Goal: Task Accomplishment & Management: Manage account settings

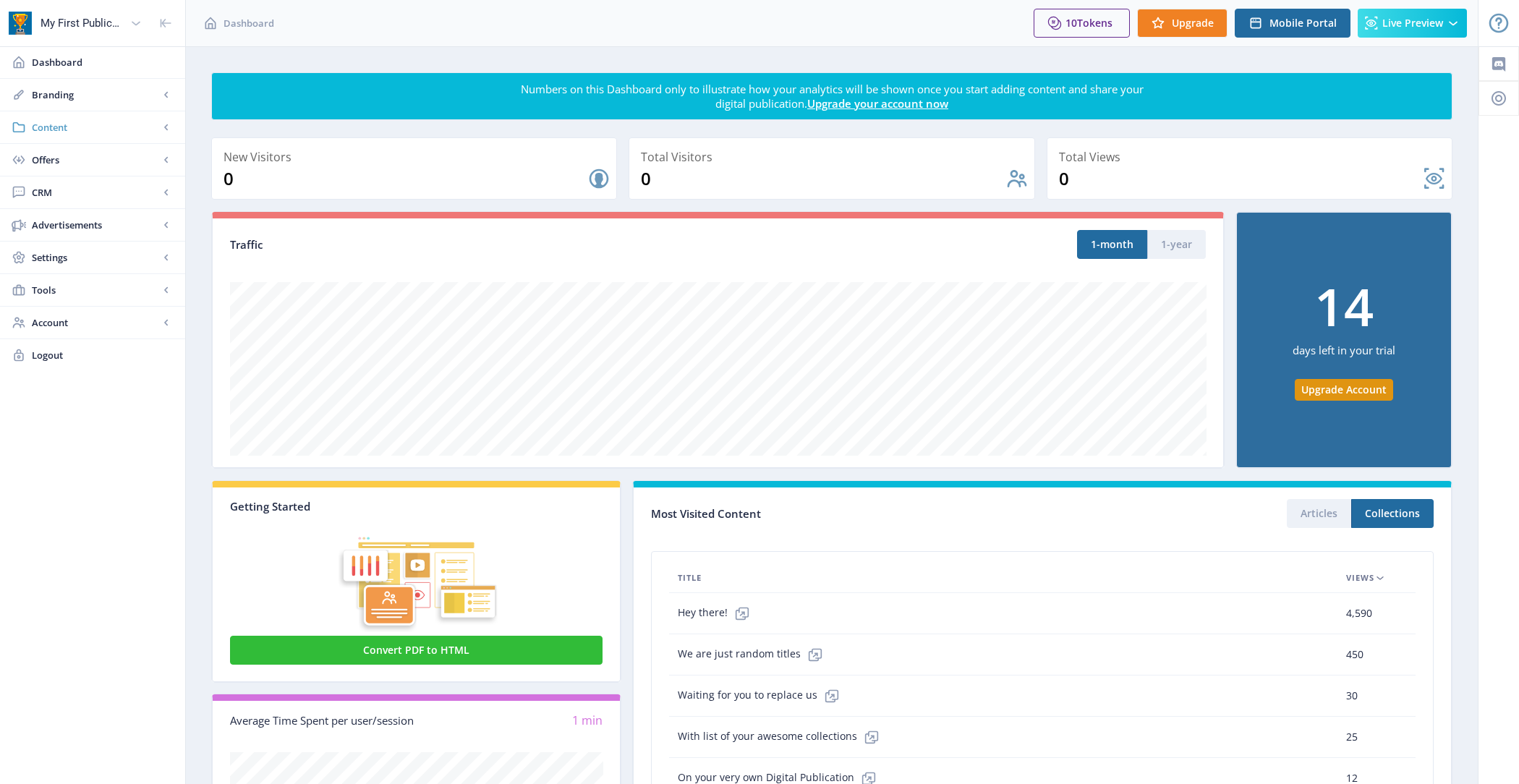
click at [140, 130] on span "Content" at bounding box center [95, 127] width 127 height 14
click at [128, 236] on link "Import PDF" at bounding box center [92, 225] width 156 height 31
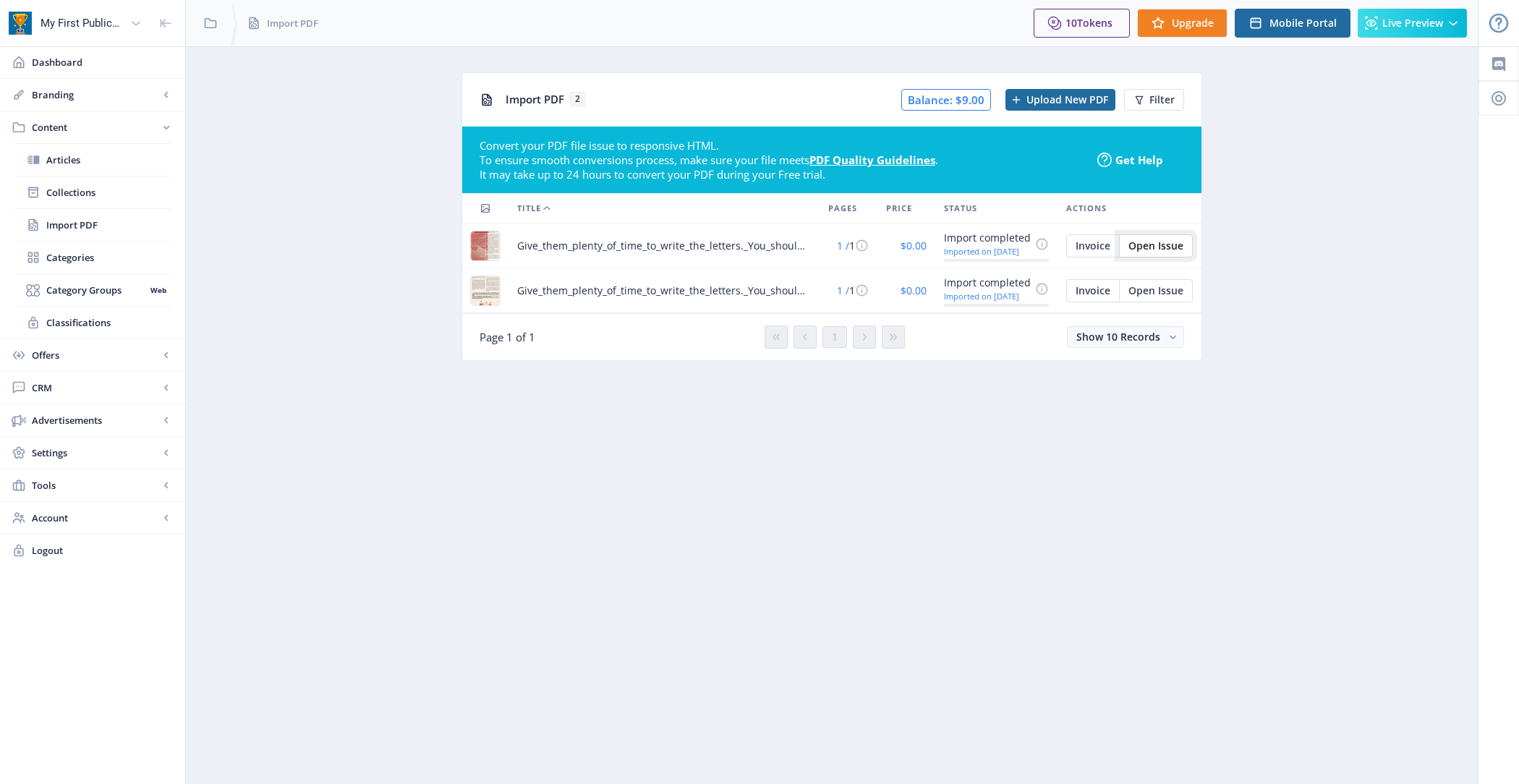
click at [1156, 243] on span "Open Issue" at bounding box center [1155, 245] width 55 height 11
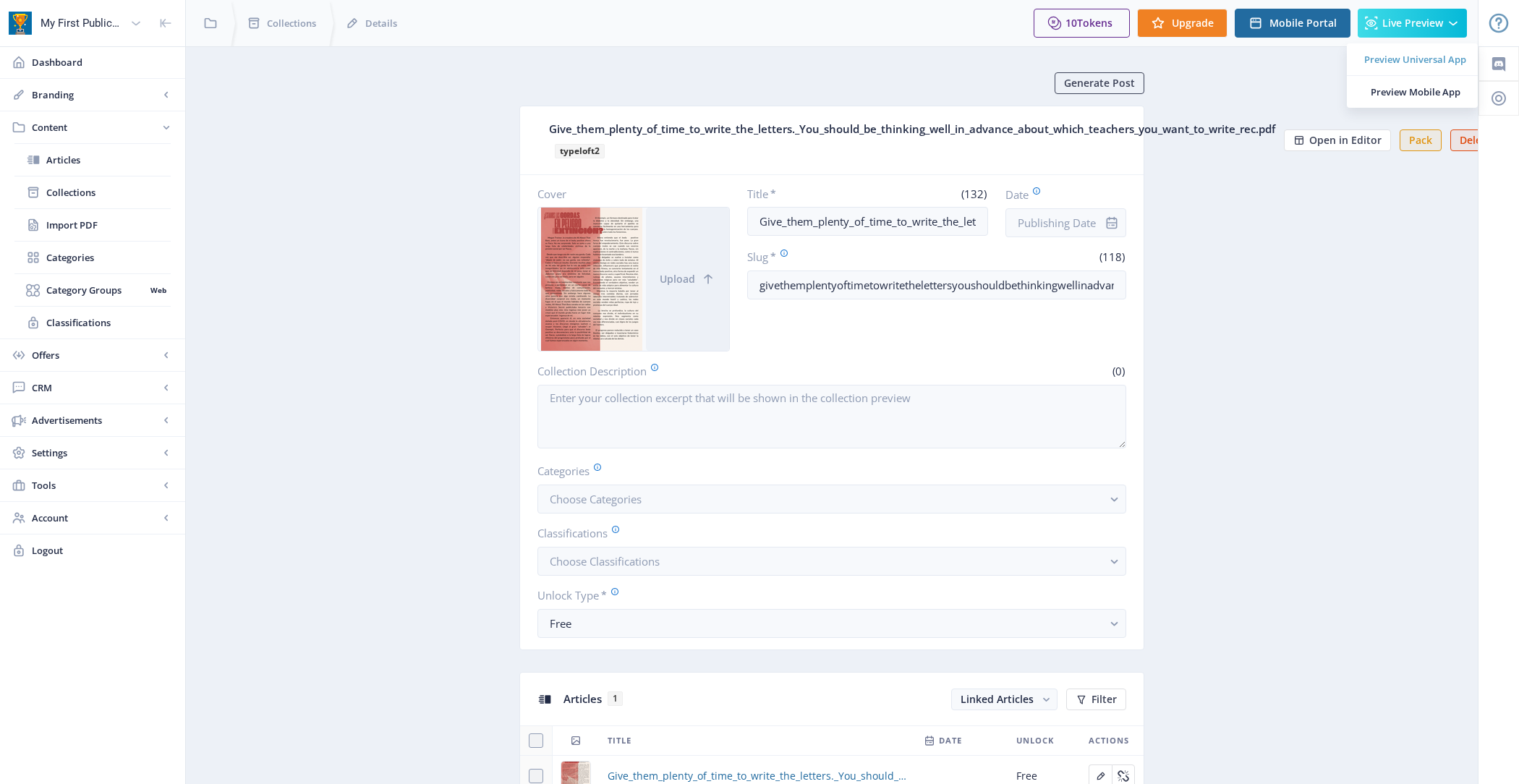
click at [1392, 64] on span "Preview Universal App" at bounding box center [1416, 58] width 102 height 14
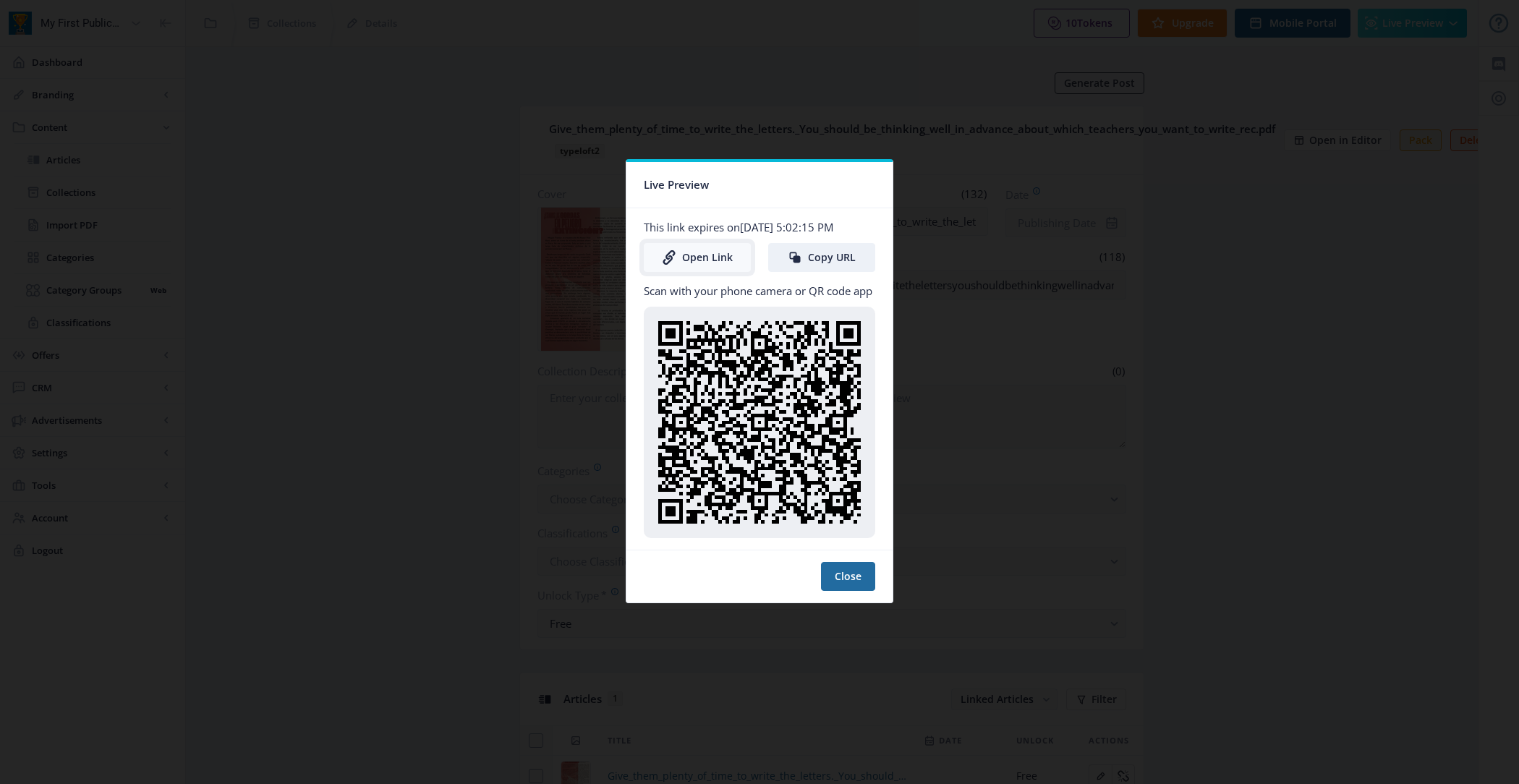
click at [724, 265] on link "Open Link" at bounding box center [697, 257] width 107 height 29
click at [847, 579] on button "Close" at bounding box center [848, 576] width 54 height 29
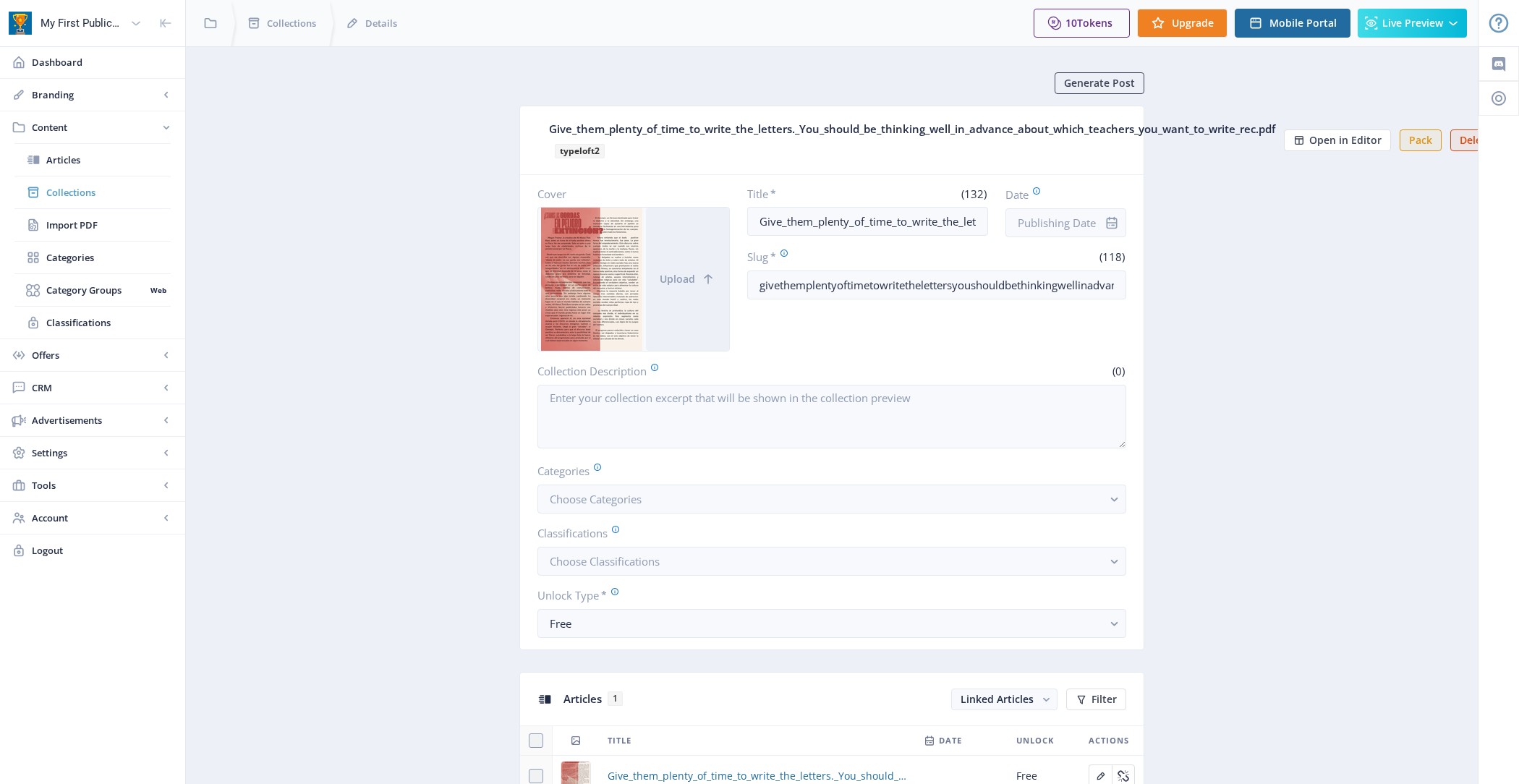
click at [84, 188] on span "Collections" at bounding box center [109, 192] width 124 height 14
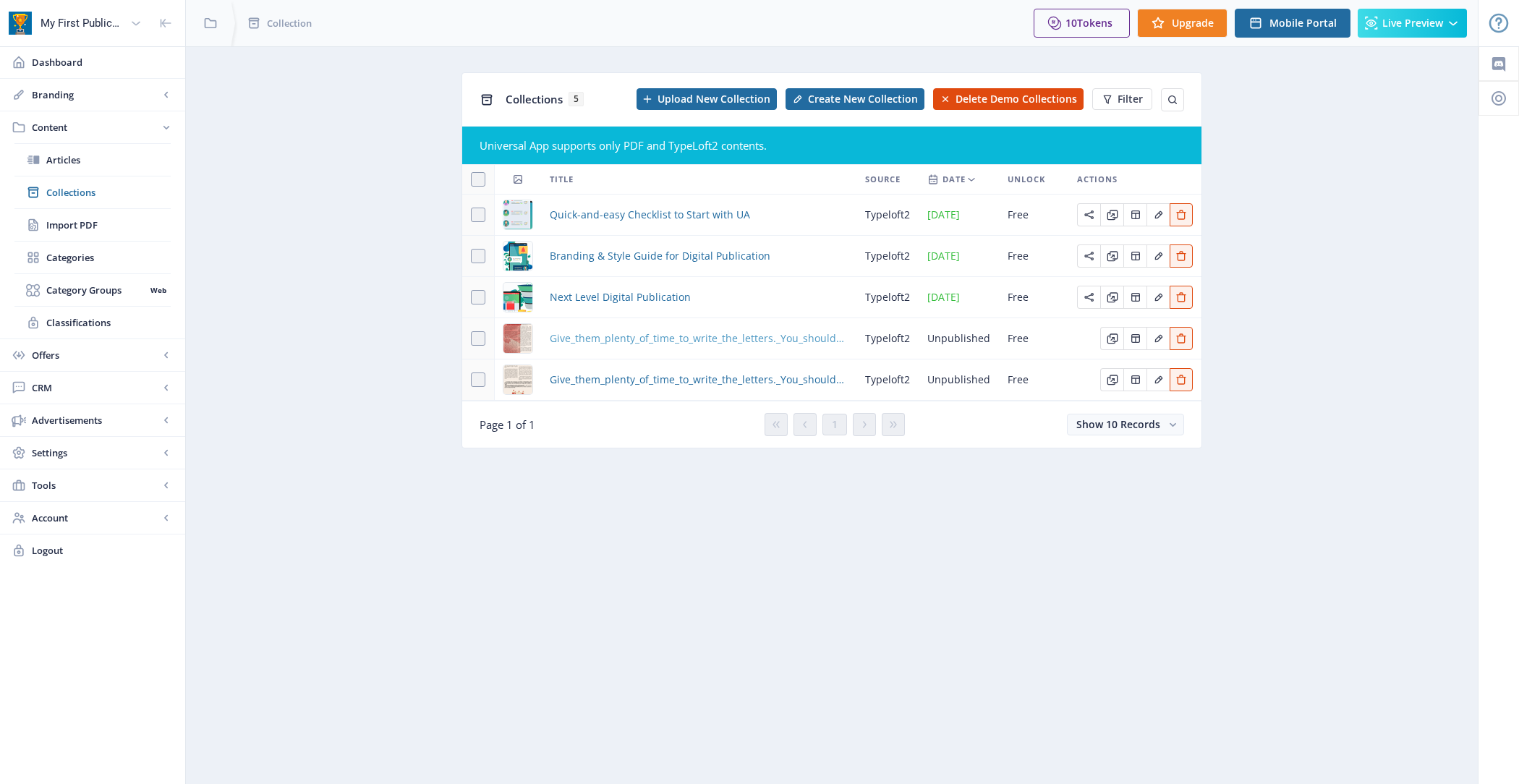
click at [638, 342] on span "Give_them_plenty_of_time_to_write_the_letters._You_should_be_thinking_well_in_a…" at bounding box center [699, 338] width 298 height 17
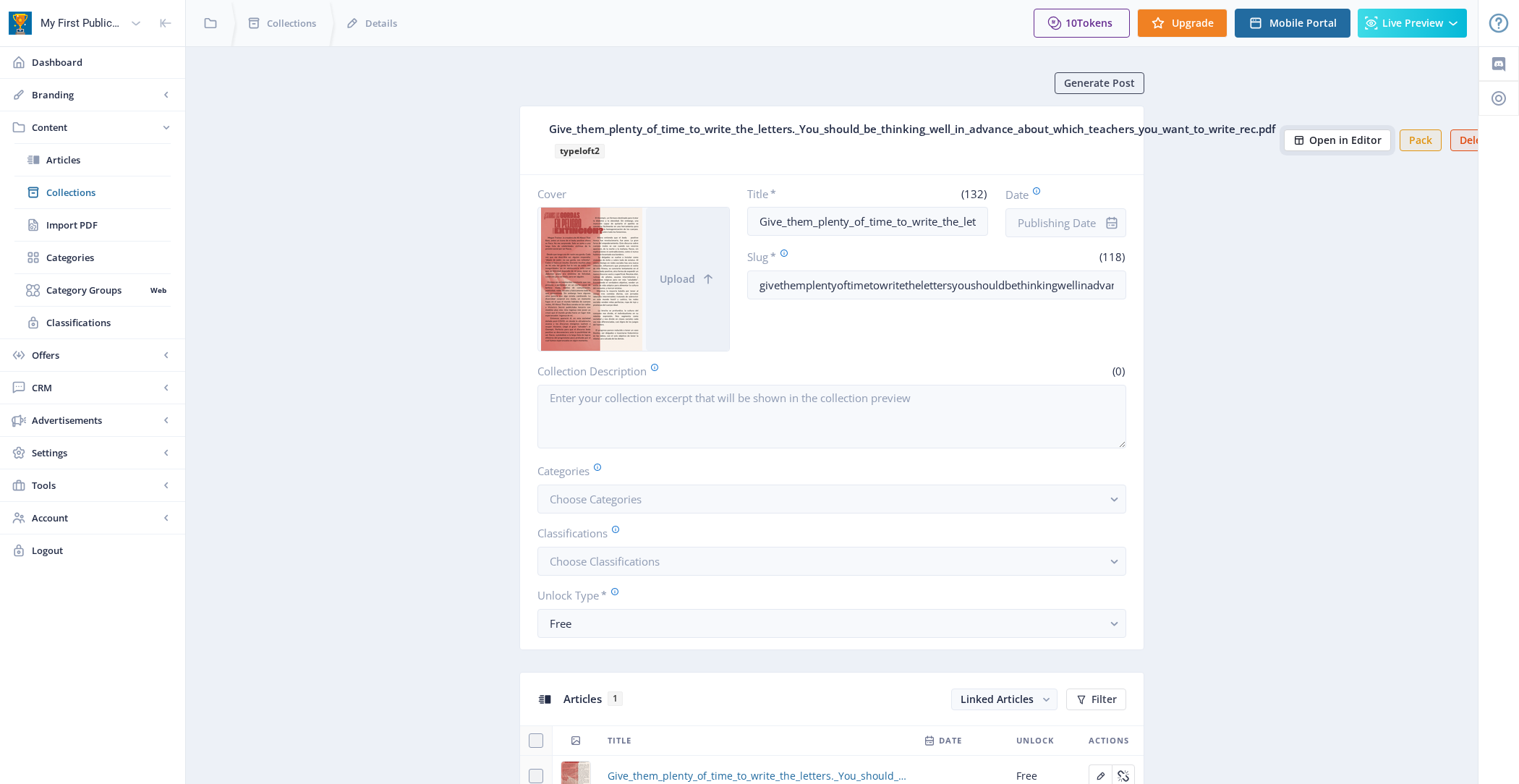
click at [1331, 142] on span "Open in Editor" at bounding box center [1345, 139] width 72 height 11
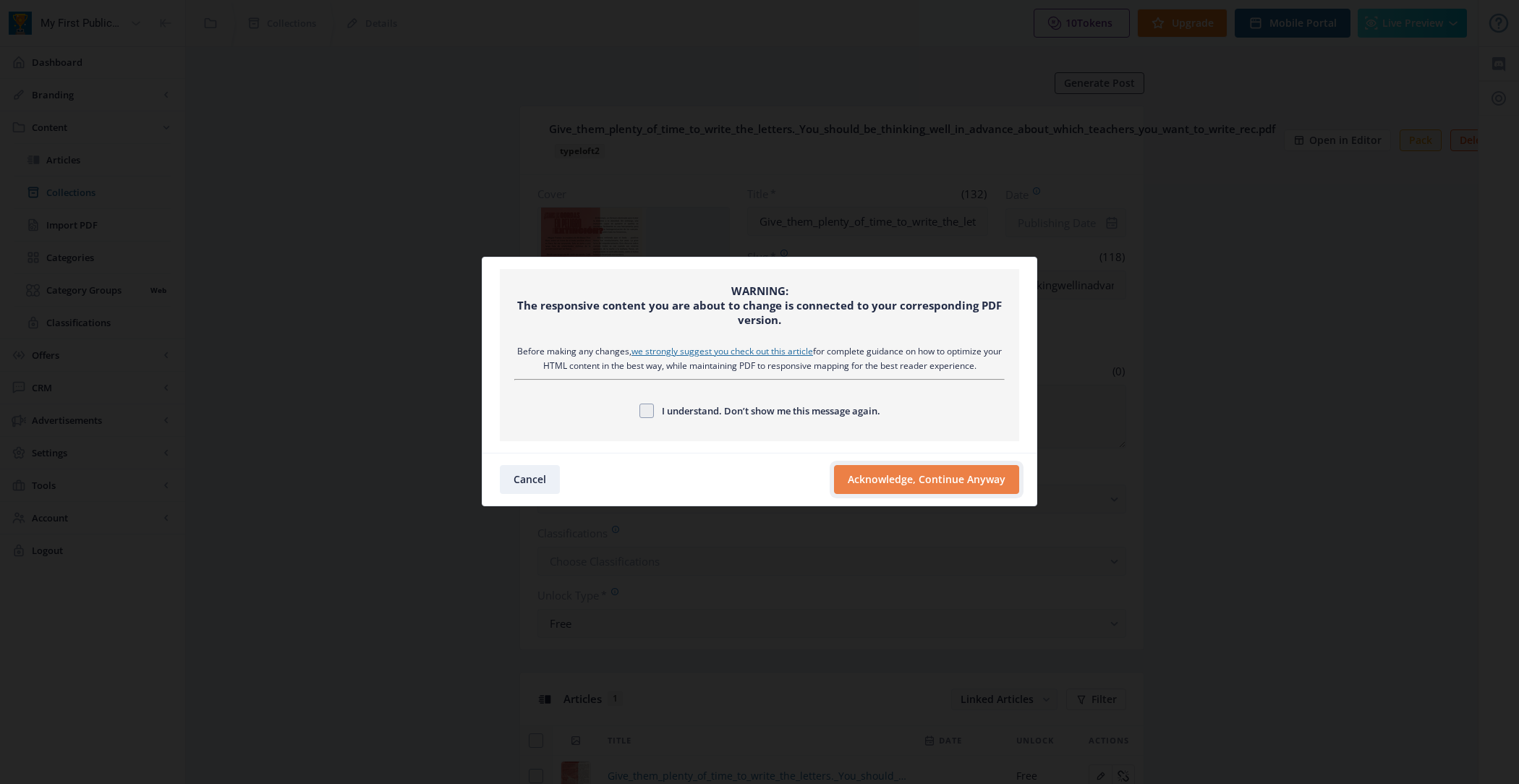
click at [948, 479] on button "Acknowledge, Continue Anyway" at bounding box center [927, 479] width 185 height 29
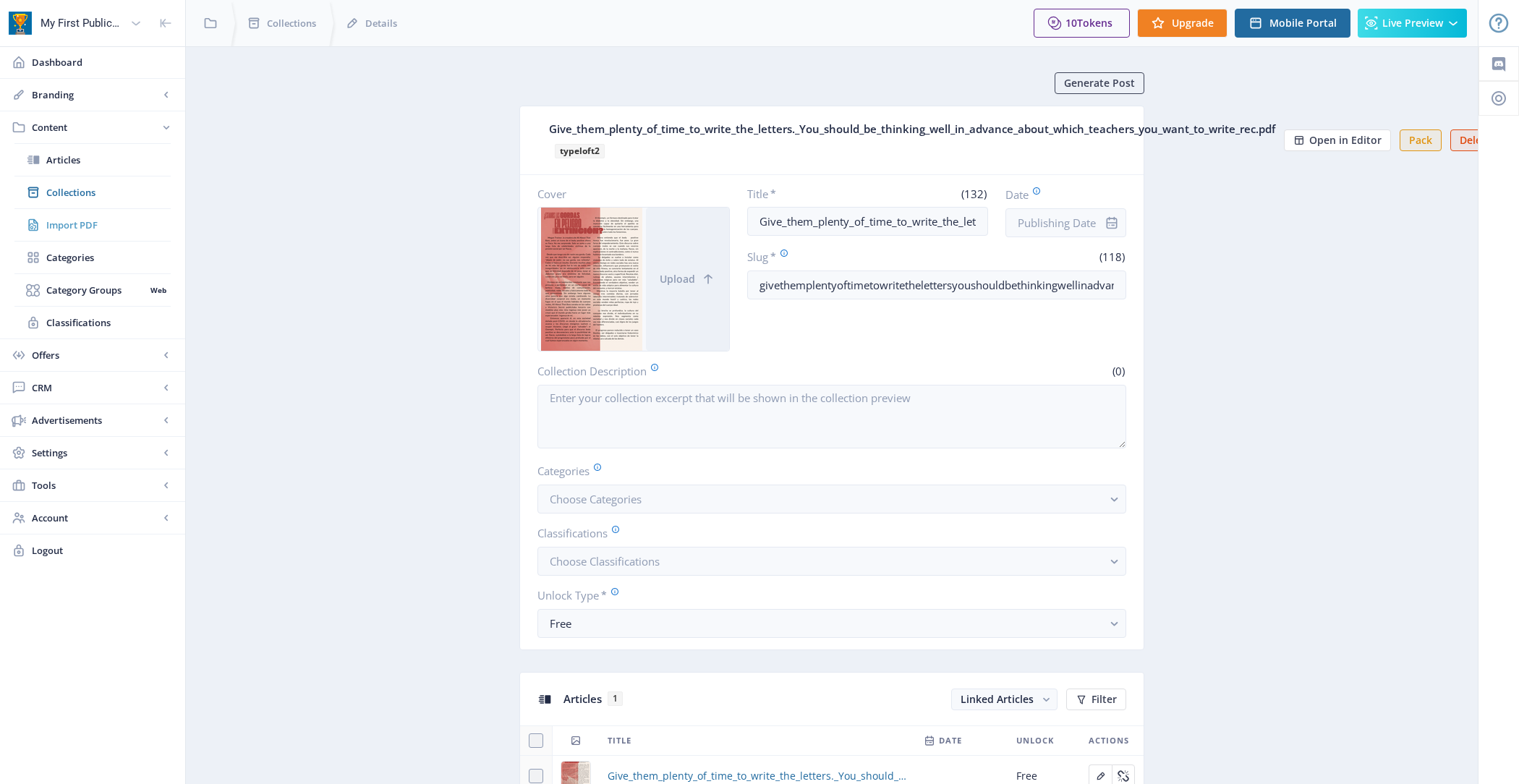
click at [139, 225] on span "Import PDF" at bounding box center [109, 224] width 124 height 14
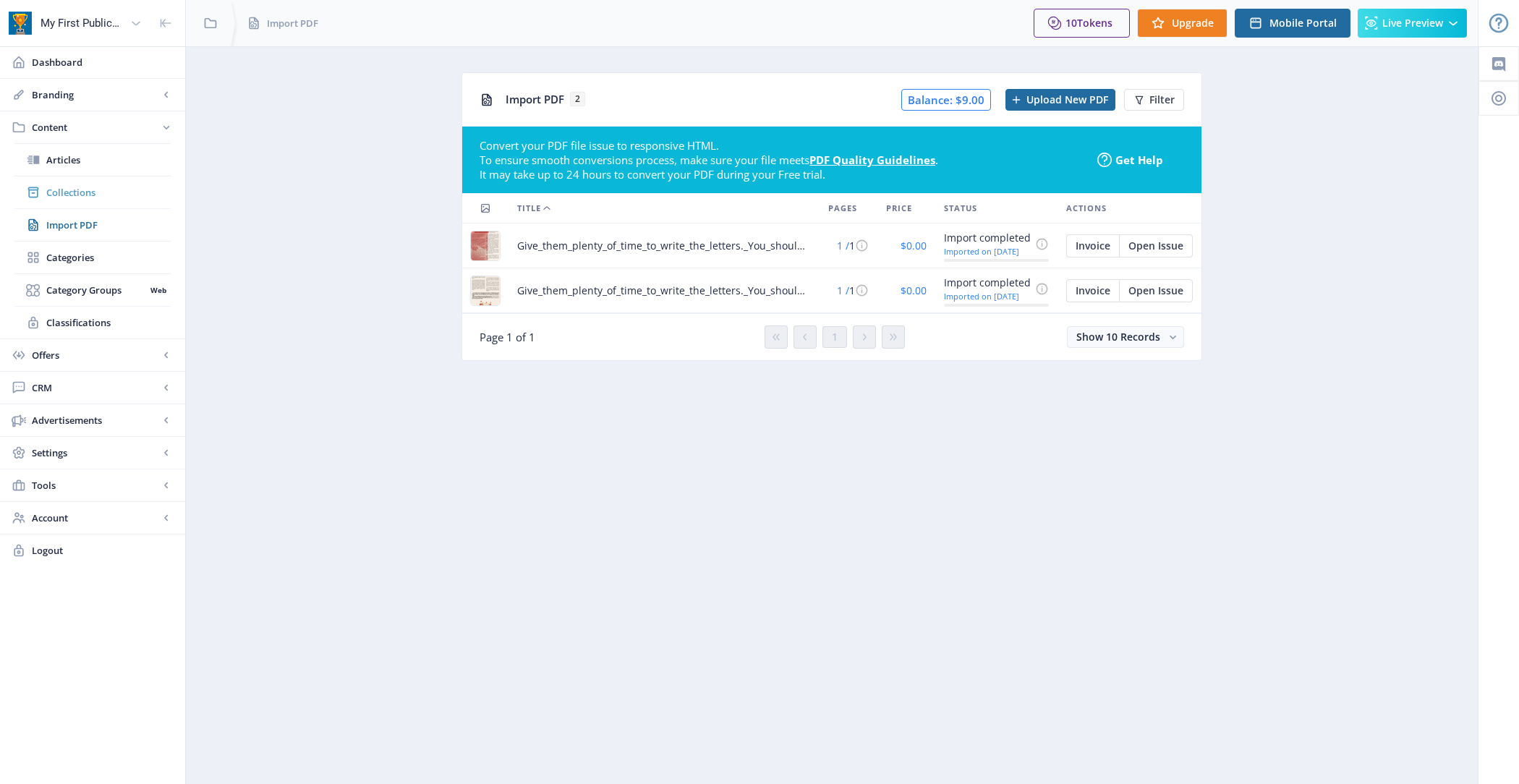
click at [141, 205] on link "Collections" at bounding box center [92, 192] width 156 height 31
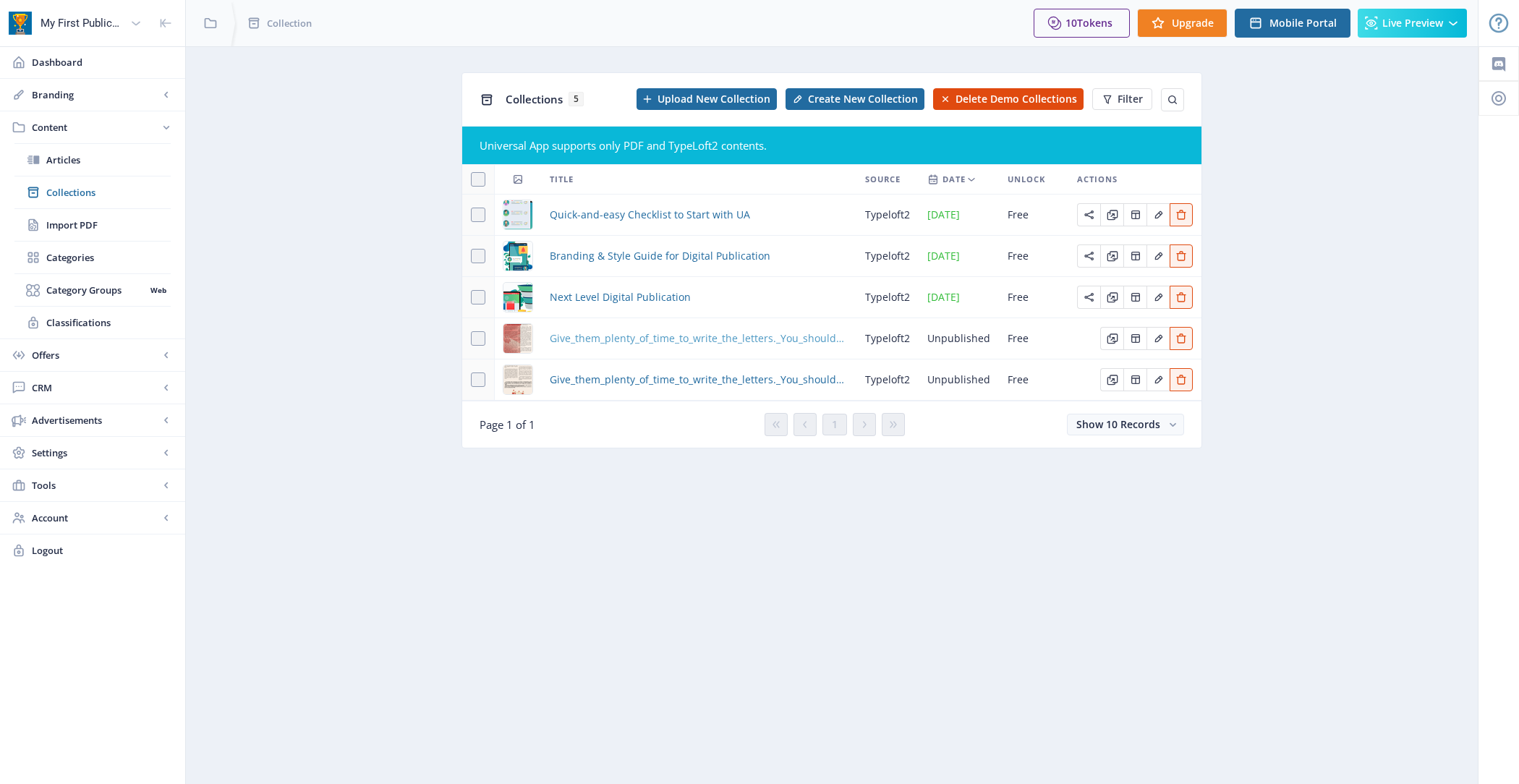
click at [637, 340] on span "Give_them_plenty_of_time_to_write_the_letters._You_should_be_thinking_well_in_a…" at bounding box center [699, 338] width 298 height 17
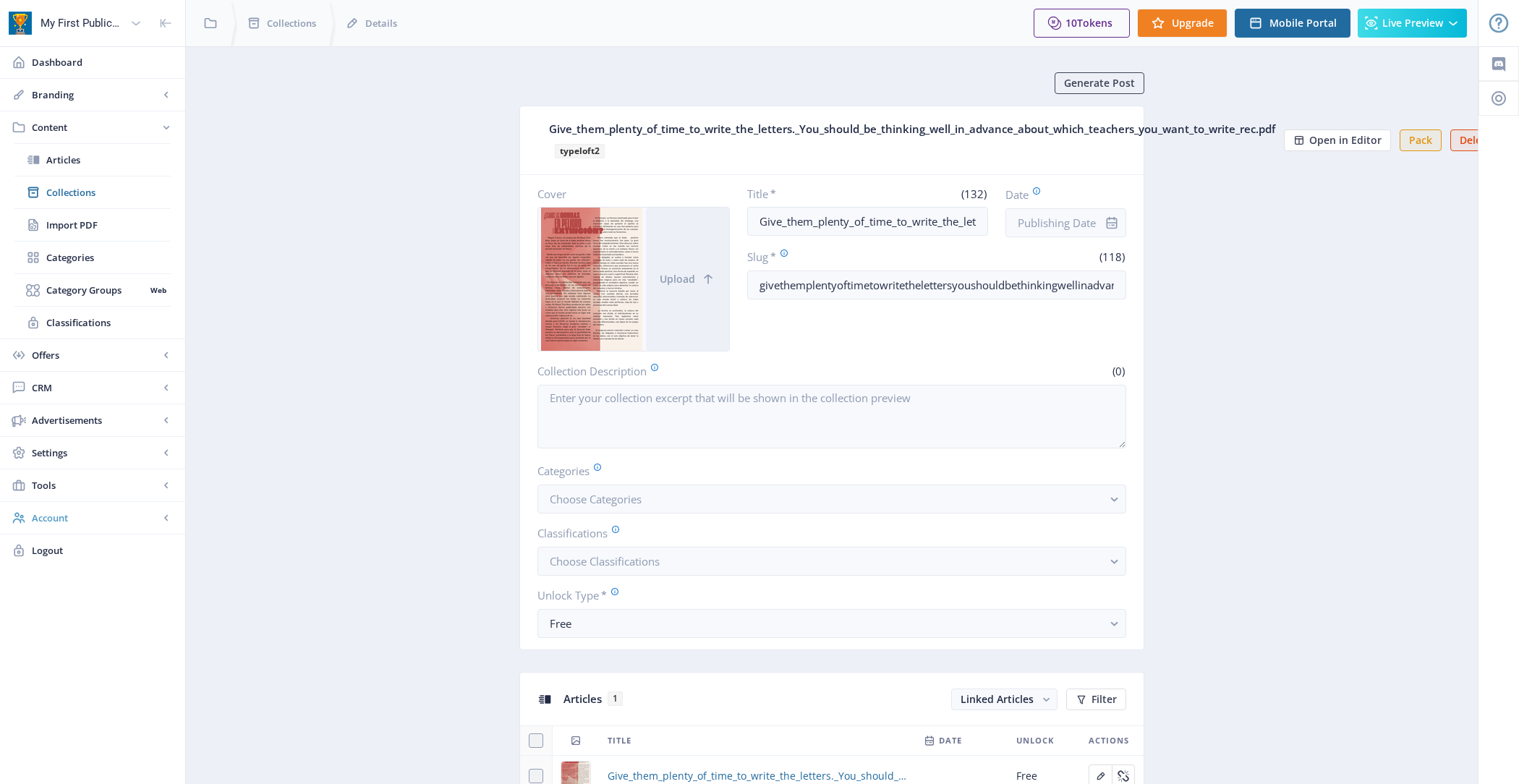
click at [96, 516] on span "Account" at bounding box center [95, 517] width 127 height 14
click at [97, 358] on span "Profile" at bounding box center [109, 355] width 124 height 14
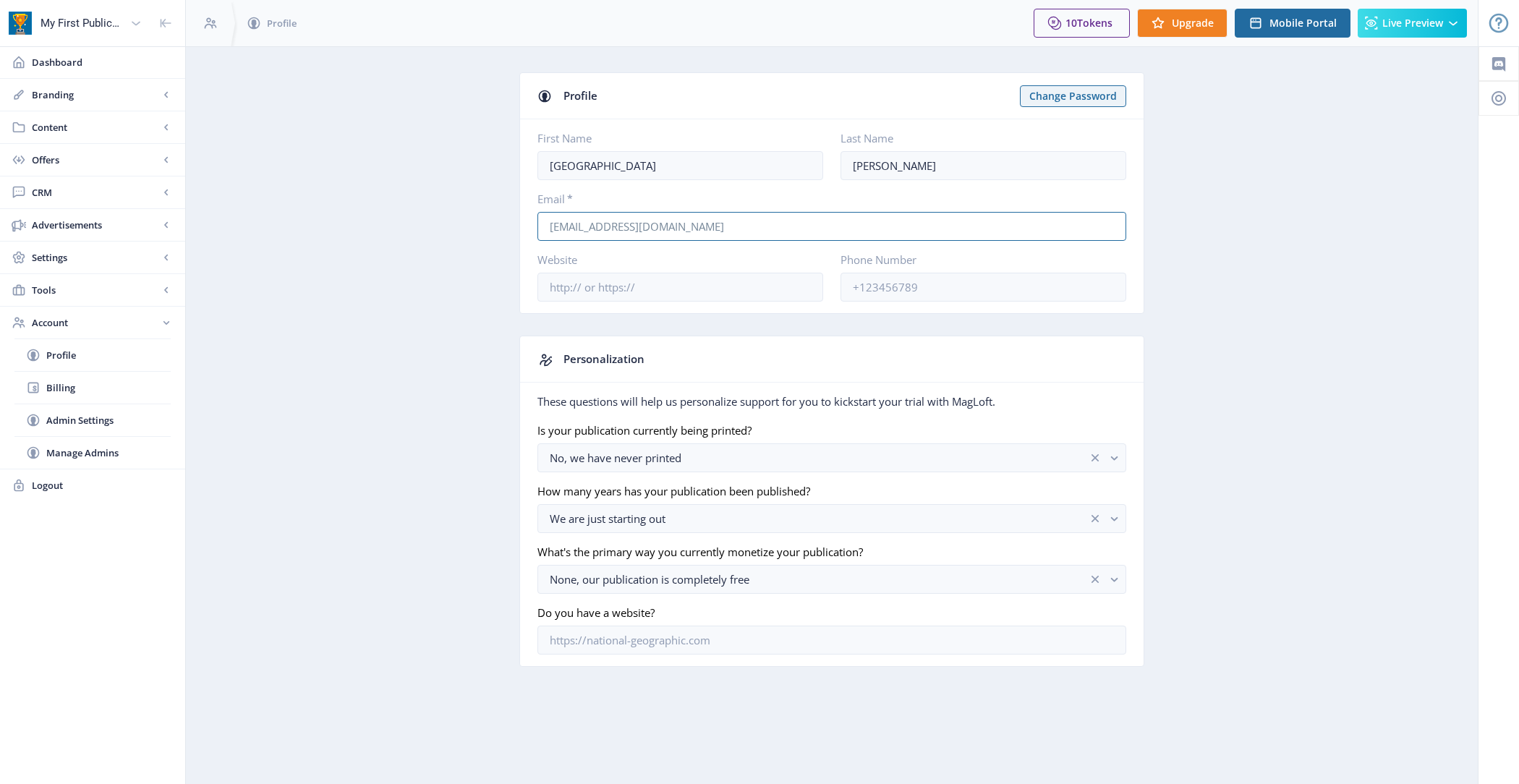
drag, startPoint x: 687, startPoint y: 229, endPoint x: 467, endPoint y: 225, distance: 220.0
click at [467, 225] on app-account-profile "Profile Change Password First Name [PERSON_NAME] Last Name [PERSON_NAME] Email …" at bounding box center [832, 380] width 1242 height 616
click at [476, 165] on app-account-profile "Profile Change Password First Name [PERSON_NAME] Last Name [PERSON_NAME] Email …" at bounding box center [832, 380] width 1242 height 616
click at [87, 127] on span "Content" at bounding box center [95, 127] width 127 height 14
click at [96, 182] on link "Collections" at bounding box center [92, 192] width 156 height 31
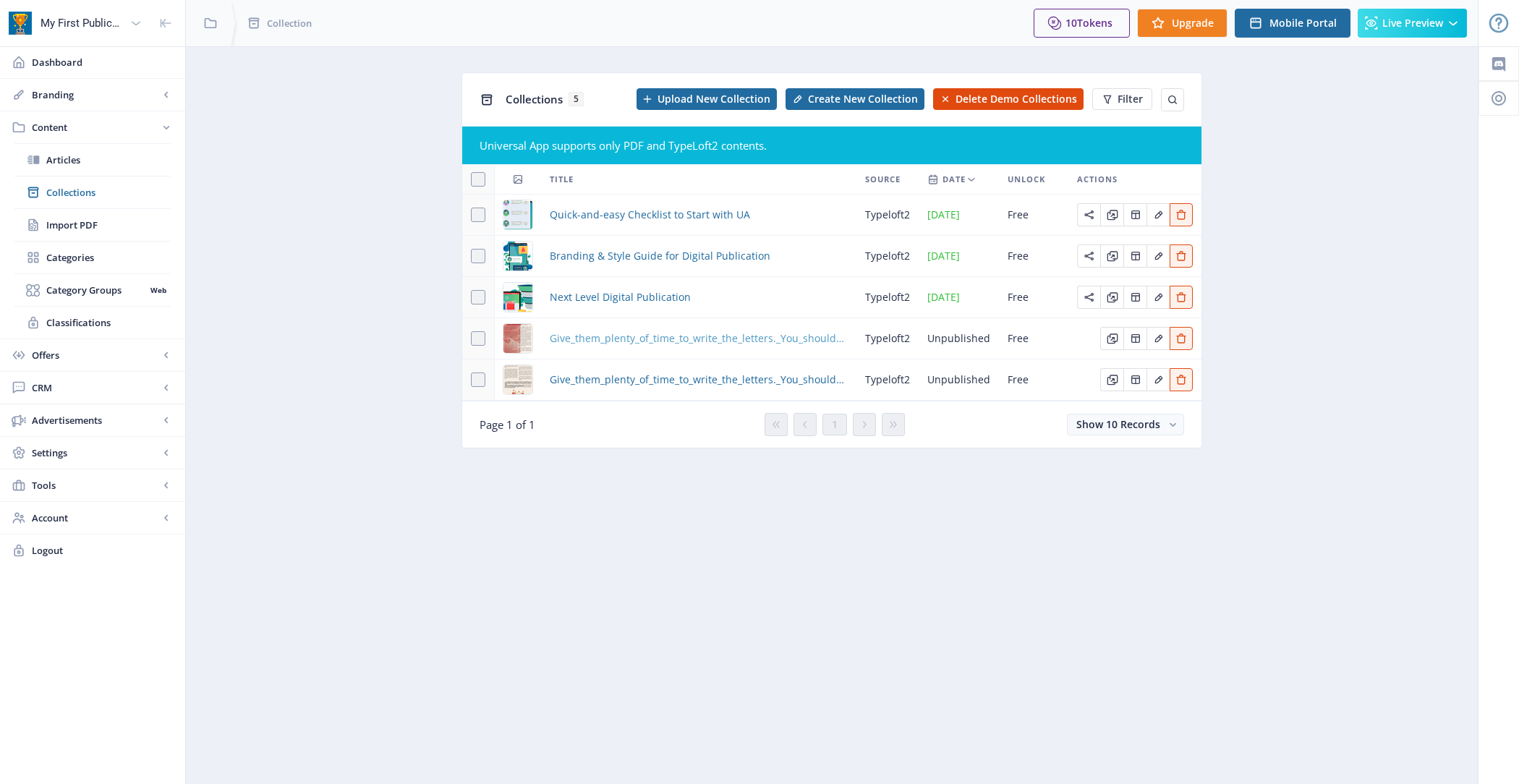
click at [648, 337] on span "Give_them_plenty_of_time_to_write_the_letters._You_should_be_thinking_well_in_a…" at bounding box center [699, 338] width 298 height 17
